Goal: Navigation & Orientation: Find specific page/section

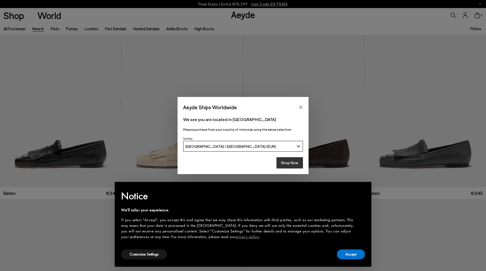
click at [291, 160] on button "Shop Now" at bounding box center [289, 162] width 26 height 11
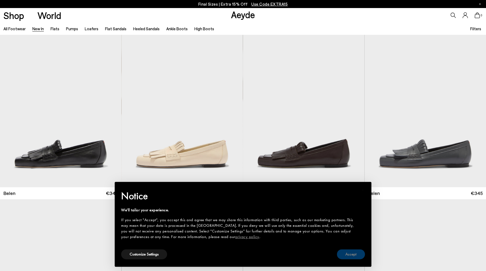
click at [355, 255] on button "Accept" at bounding box center [351, 254] width 28 height 10
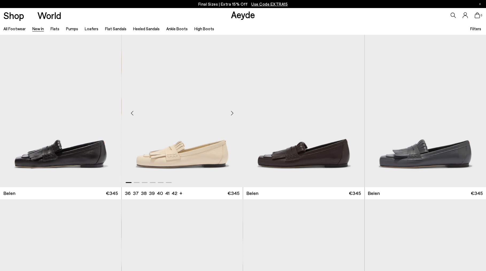
click at [229, 112] on div "Next slide" at bounding box center [232, 113] width 16 height 16
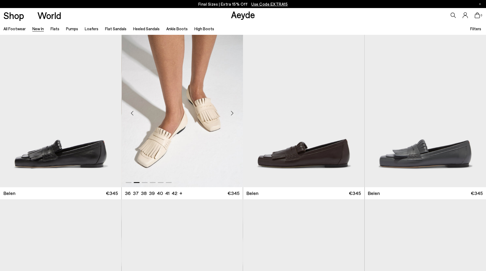
click at [231, 112] on div "Next slide" at bounding box center [232, 113] width 16 height 16
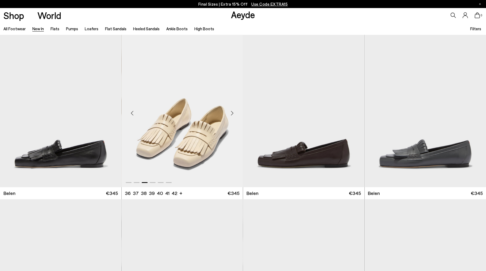
click at [230, 111] on div "Next slide" at bounding box center [232, 113] width 16 height 16
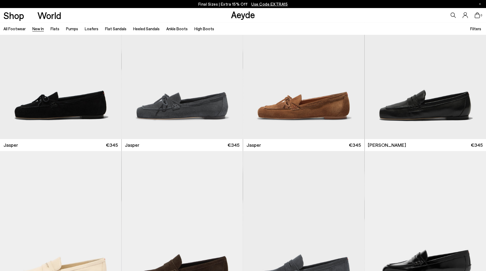
scroll to position [226, 0]
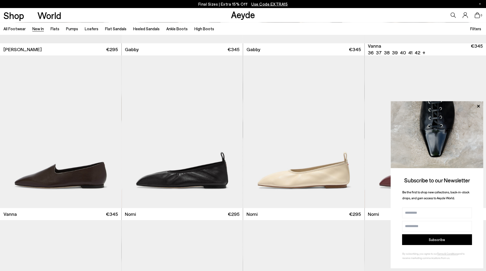
scroll to position [1016, 0]
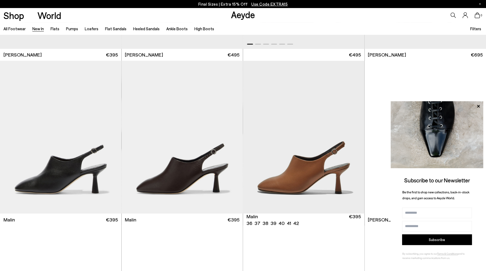
scroll to position [1694, 0]
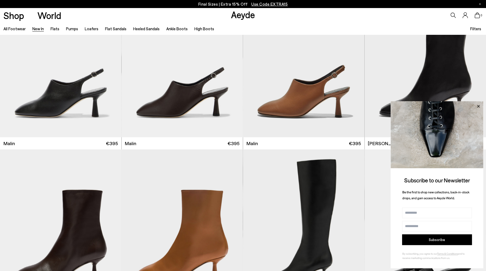
click at [478, 103] on icon at bounding box center [478, 106] width 7 height 7
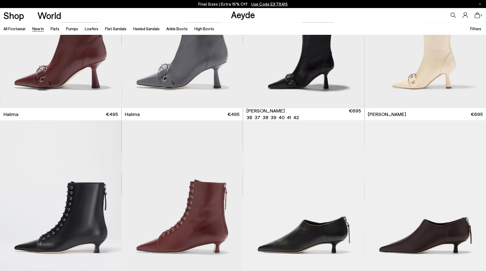
scroll to position [2259, 0]
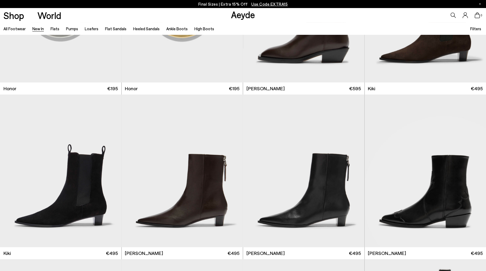
scroll to position [4687, 0]
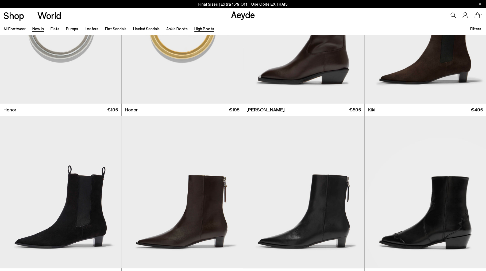
click at [195, 28] on link "High Boots" at bounding box center [204, 28] width 20 height 5
